Goal: Task Accomplishment & Management: Manage account settings

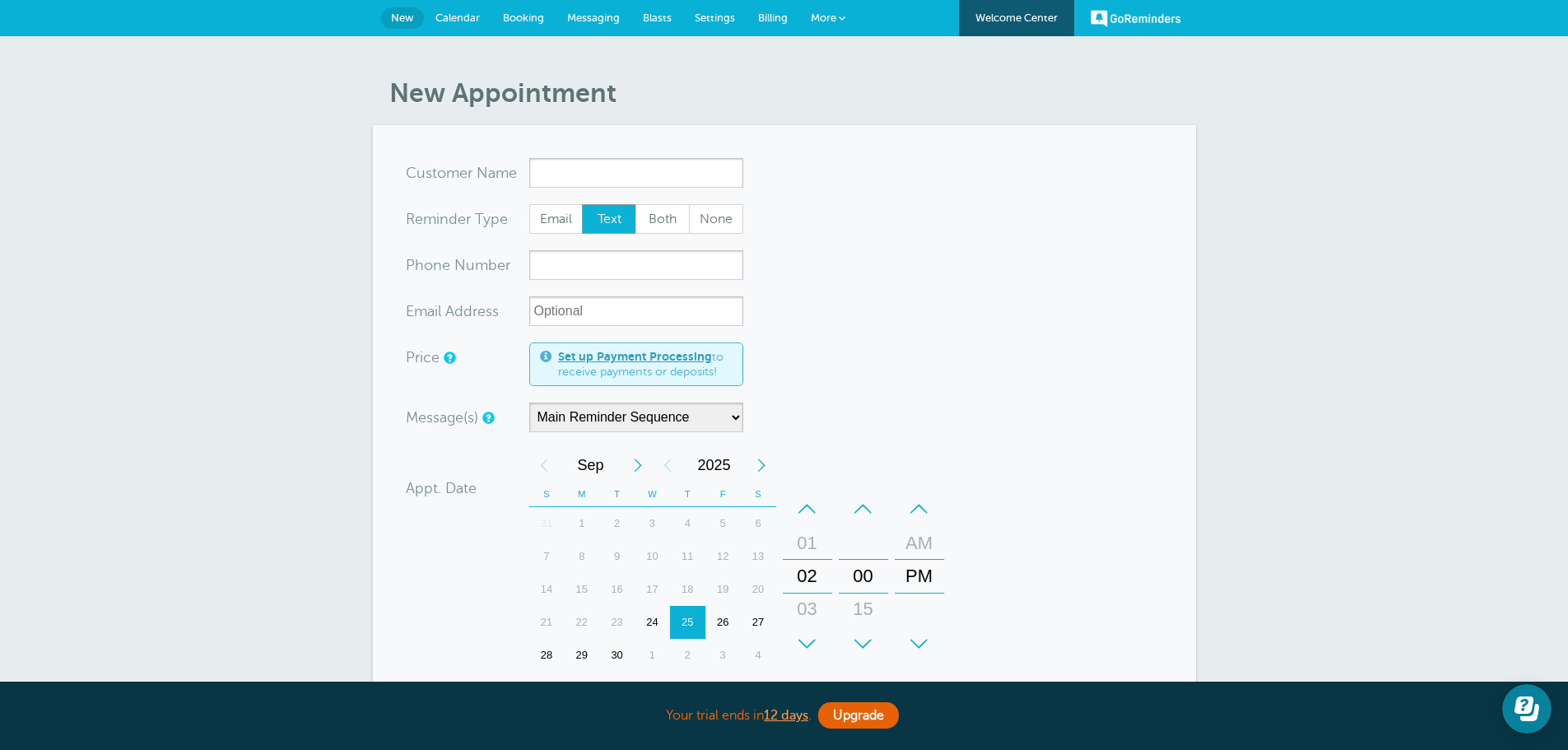
click at [714, 17] on span "Settings" at bounding box center [715, 18] width 40 height 12
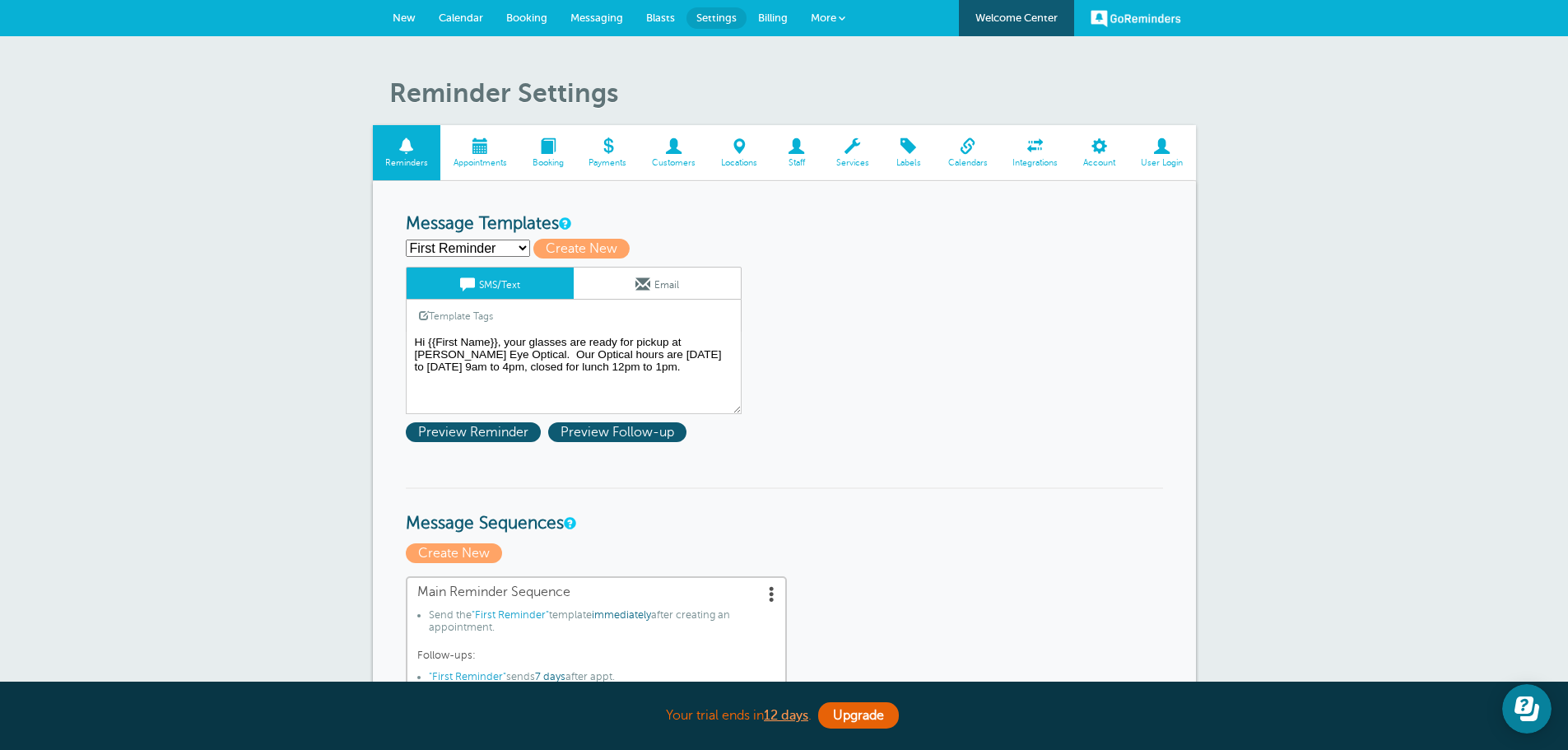
click at [1086, 158] on span "Account" at bounding box center [1099, 163] width 41 height 10
